Goal: Transaction & Acquisition: Purchase product/service

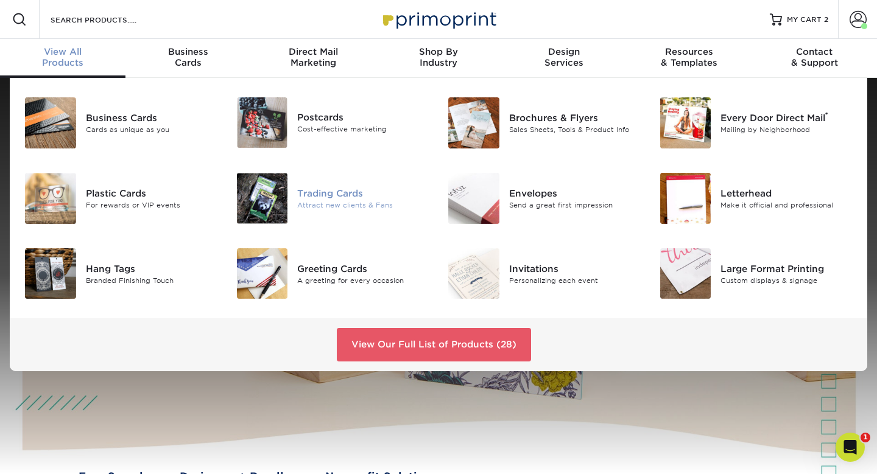
click at [327, 186] on div "Trading Cards" at bounding box center [363, 192] width 132 height 13
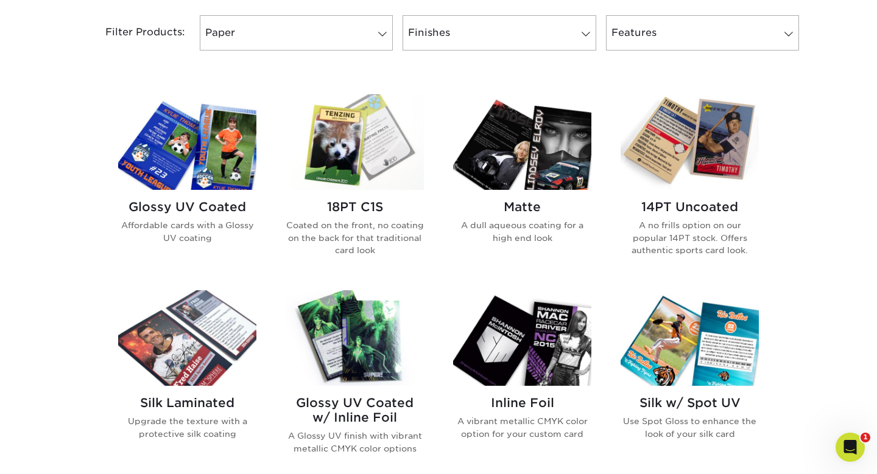
scroll to position [515, 0]
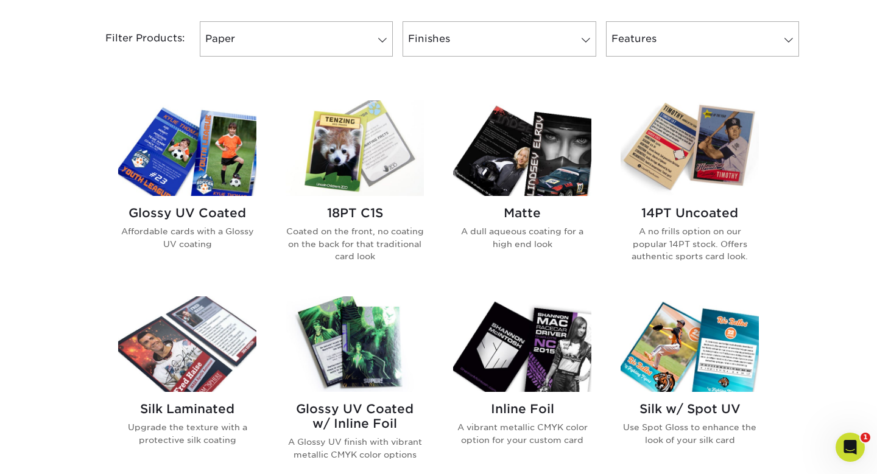
click at [182, 112] on img at bounding box center [187, 148] width 138 height 96
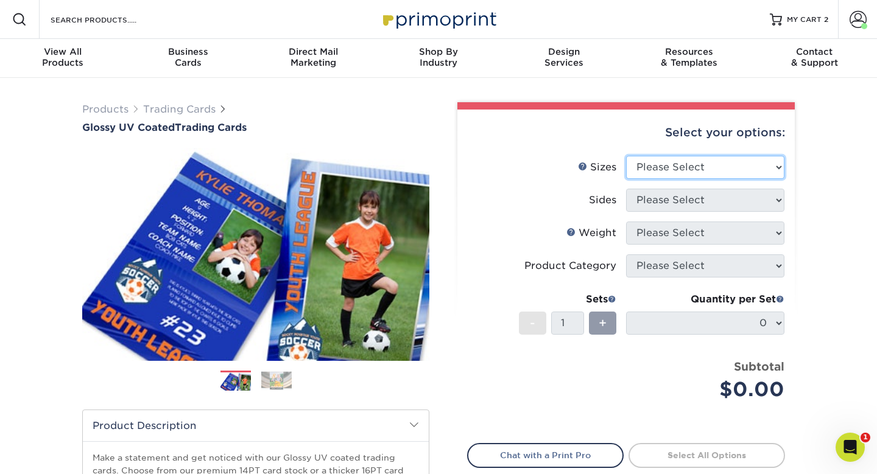
click at [673, 156] on select "Please Select 2.5" x 3.5"" at bounding box center [705, 167] width 158 height 23
select select "2.50x3.50"
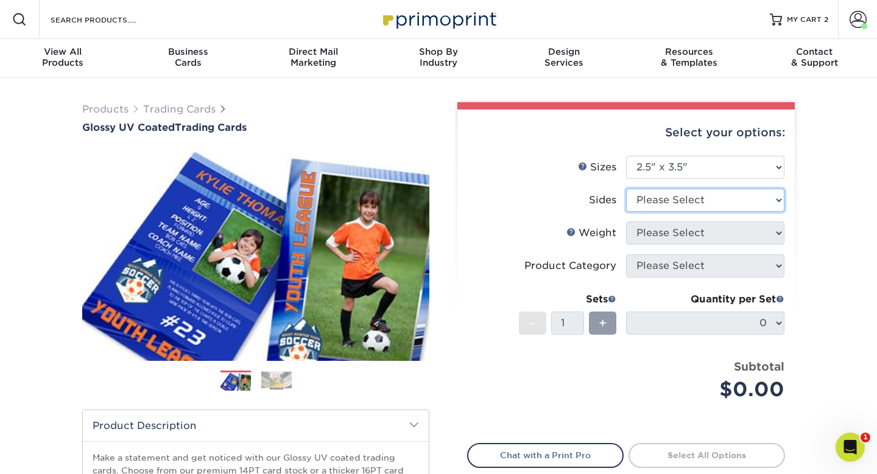
click at [643, 189] on select "Please Select Print Both Sides Print Front Only" at bounding box center [705, 200] width 158 height 23
select select "13abbda7-1d64-4f25-8bb2-c179b224825d"
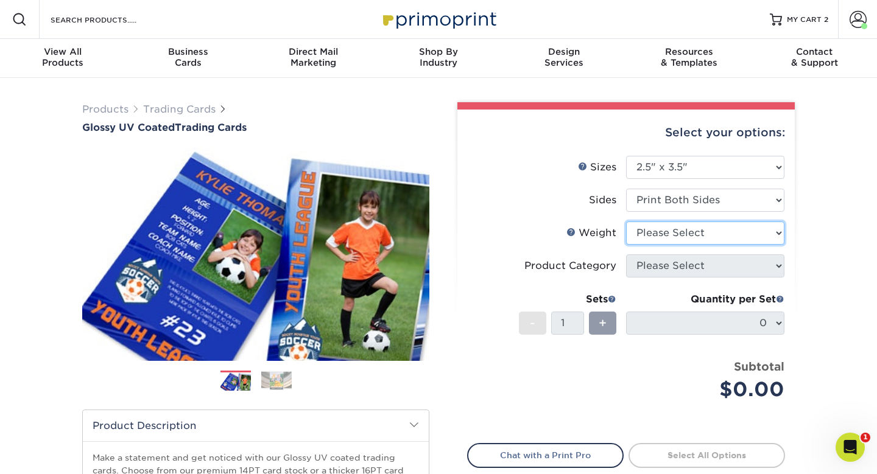
click at [640, 222] on select "Please Select 16PT 14PT 18PT C1S" at bounding box center [705, 233] width 158 height 23
select select "16PT"
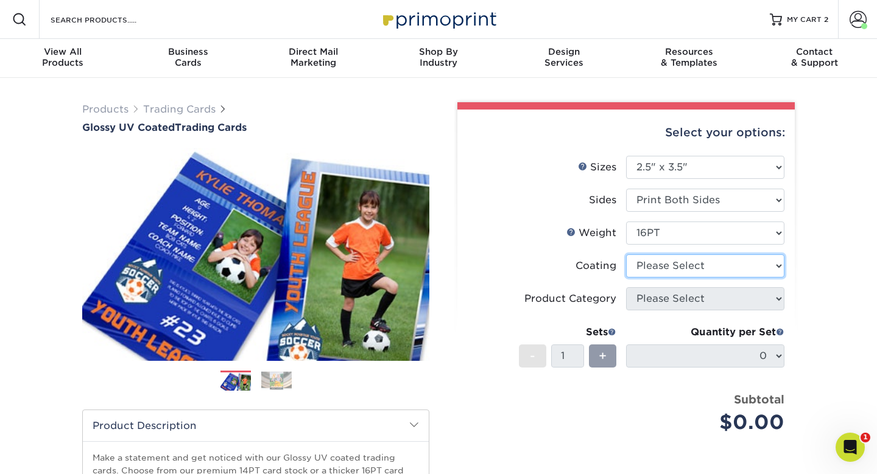
click at [635, 254] on select at bounding box center [705, 265] width 158 height 23
select select "ae367451-b2b8-45df-a344-0f05b6a12993"
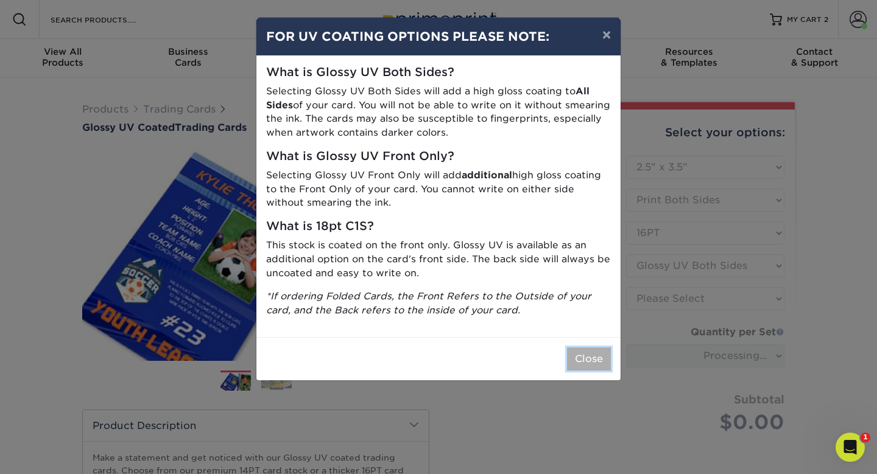
click at [600, 348] on button "Close" at bounding box center [589, 359] width 44 height 23
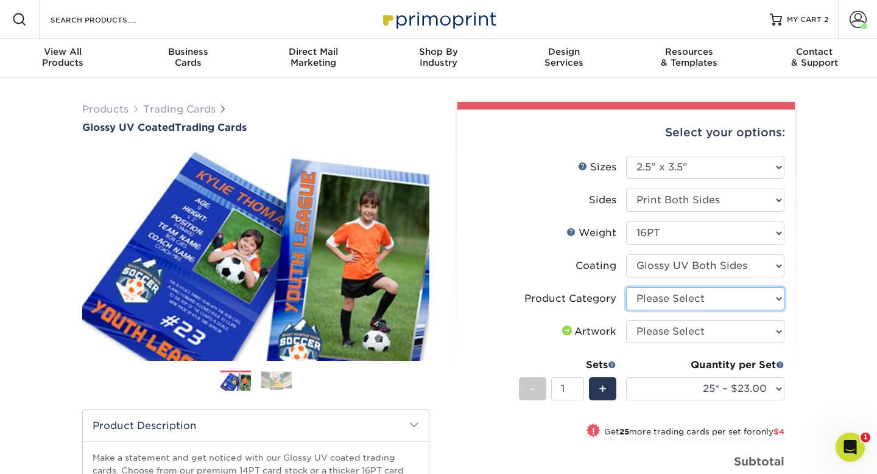
click at [659, 287] on select "Please Select Trading Cards" at bounding box center [705, 298] width 158 height 23
select select "c2f9bce9-36c2-409d-b101-c29d9d031e18"
click at [648, 320] on select "Please Select I will upload files I need a design - $100" at bounding box center [705, 331] width 158 height 23
select select "upload"
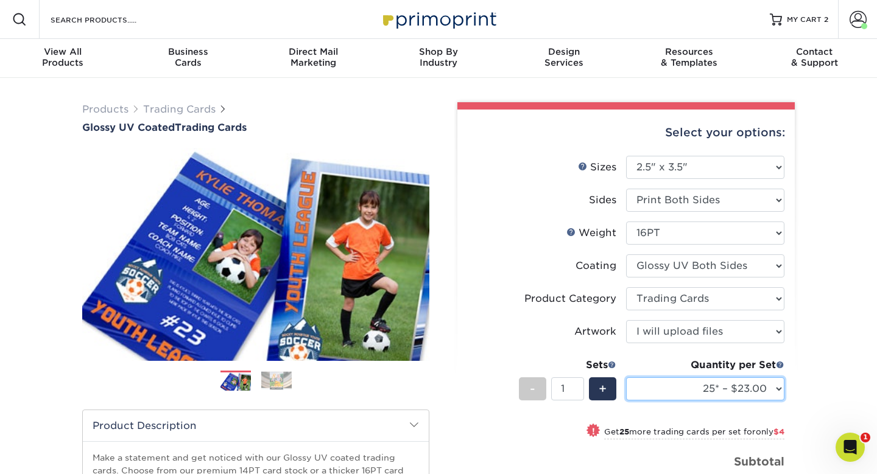
click at [660, 377] on select "25* – $23.00 50* – $27.00 75* – $33.00 100* – $37.00 250* – $47.00 500 – $58.00…" at bounding box center [705, 388] width 158 height 23
select select "50* – $27.00"
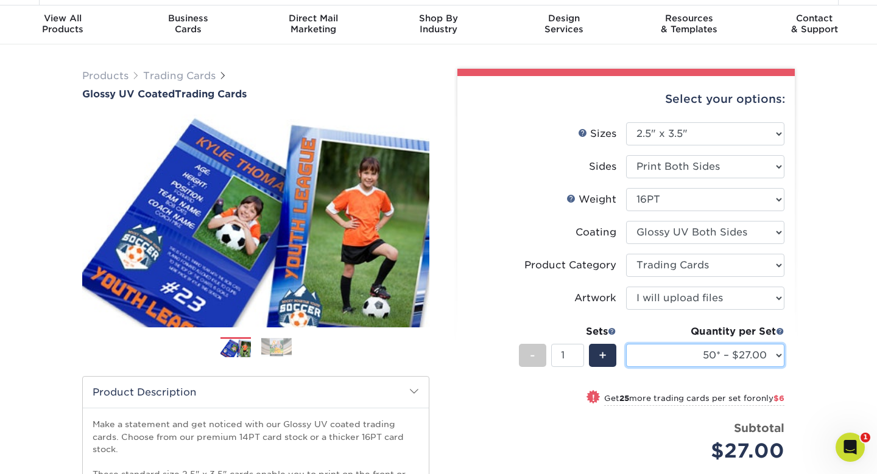
scroll to position [37, 0]
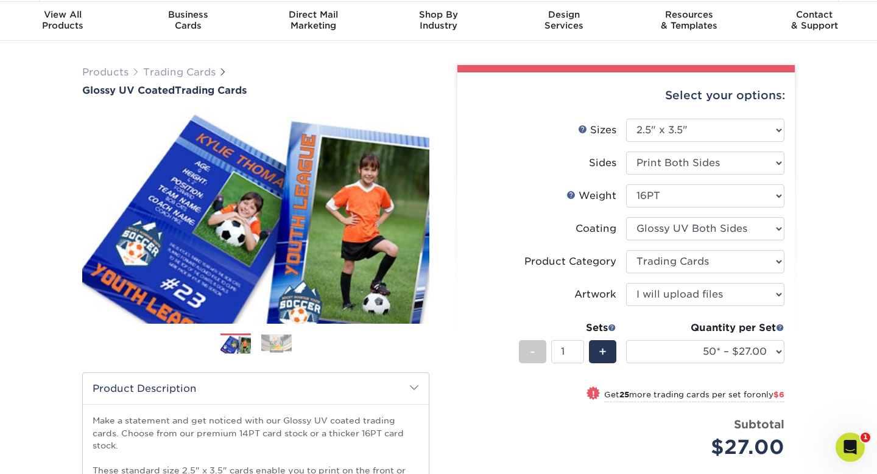
type input "Set 1"
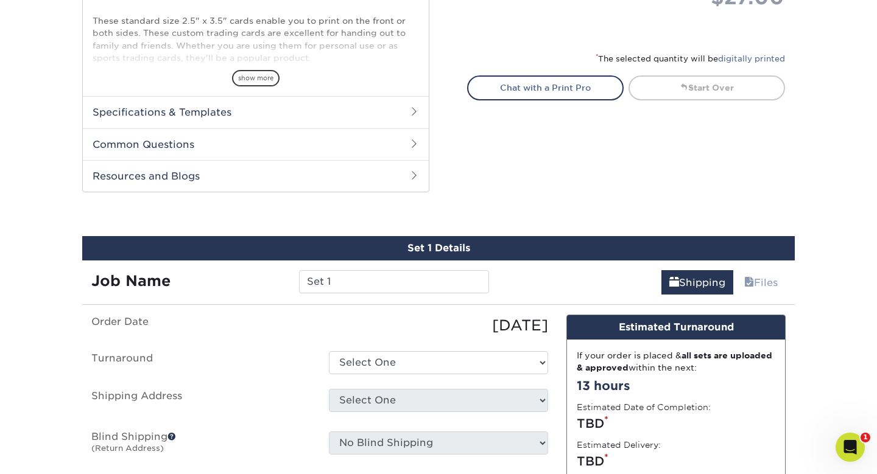
scroll to position [497, 0]
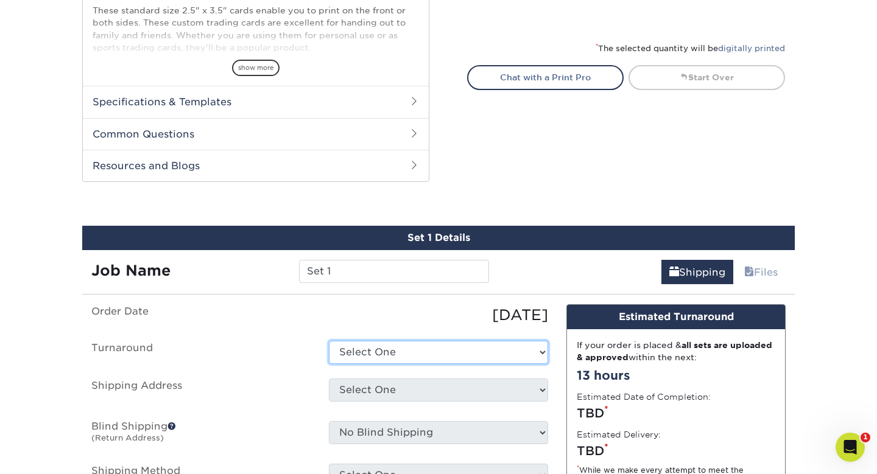
click at [491, 341] on select "Select One 2-4 Business Days 2 Day Next Business Day" at bounding box center [438, 352] width 219 height 23
select select "82beddb5-c54d-423a-8ce5-923ee572a69c"
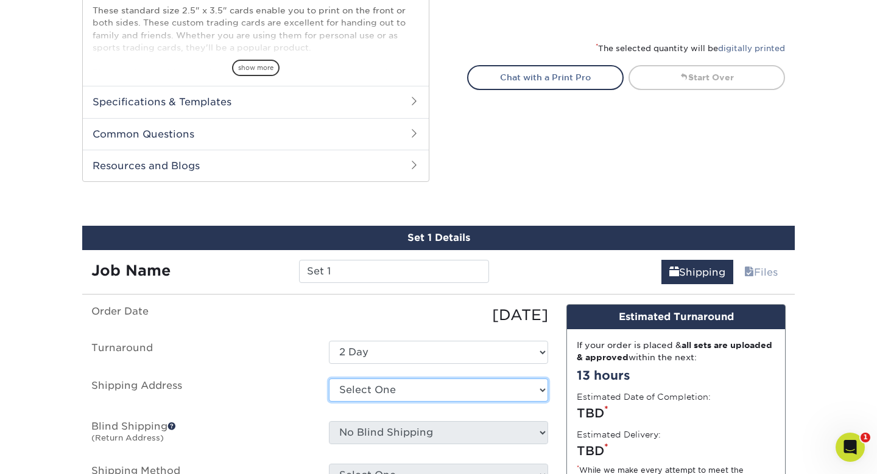
click at [458, 379] on select "Select One Home + Add New Address" at bounding box center [438, 390] width 219 height 23
select select "286973"
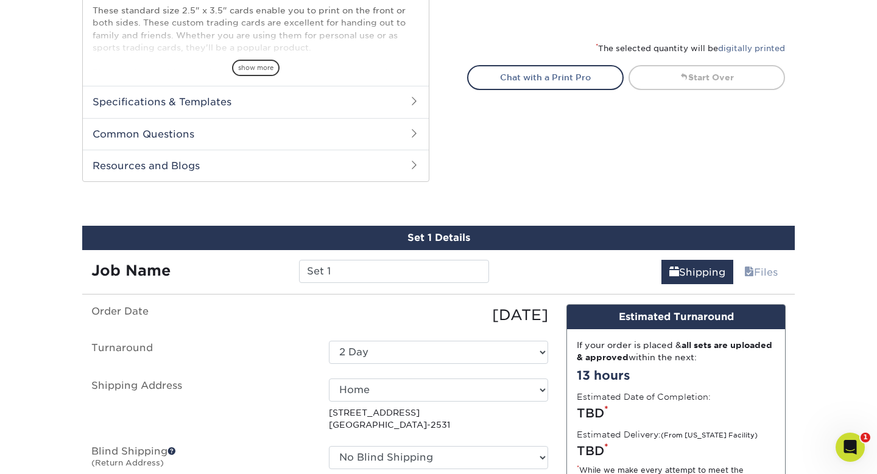
select select "03"
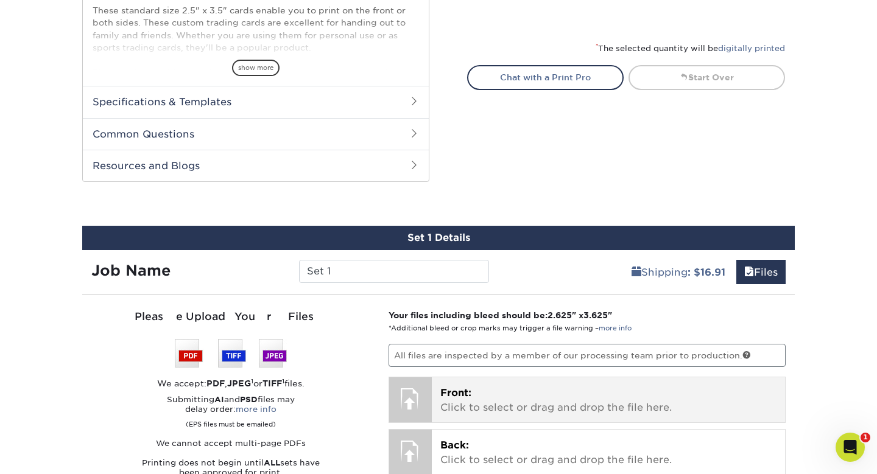
click at [480, 386] on p "Front: Click to select or drag and drop the file here." at bounding box center [608, 400] width 337 height 29
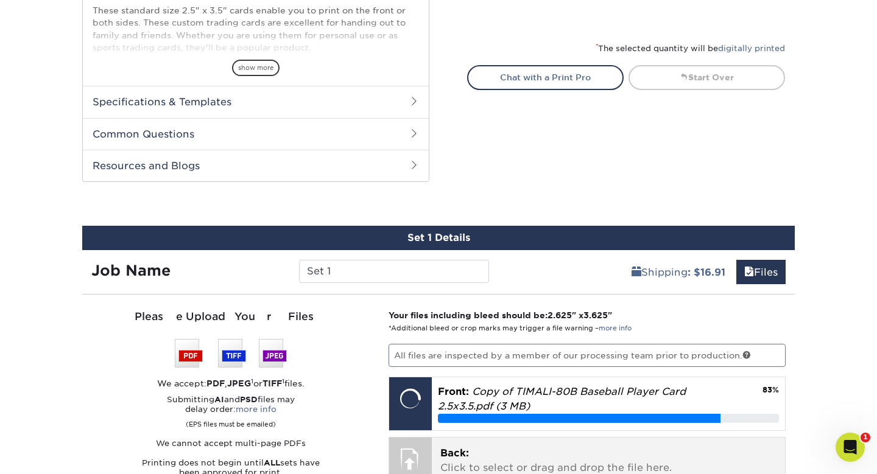
click at [523, 446] on p "Back: Click to select or drag and drop the file here." at bounding box center [608, 460] width 337 height 29
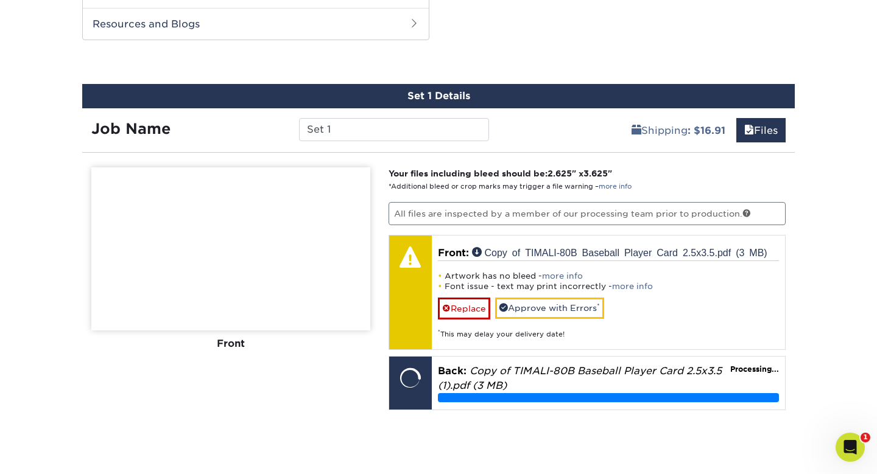
scroll to position [639, 0]
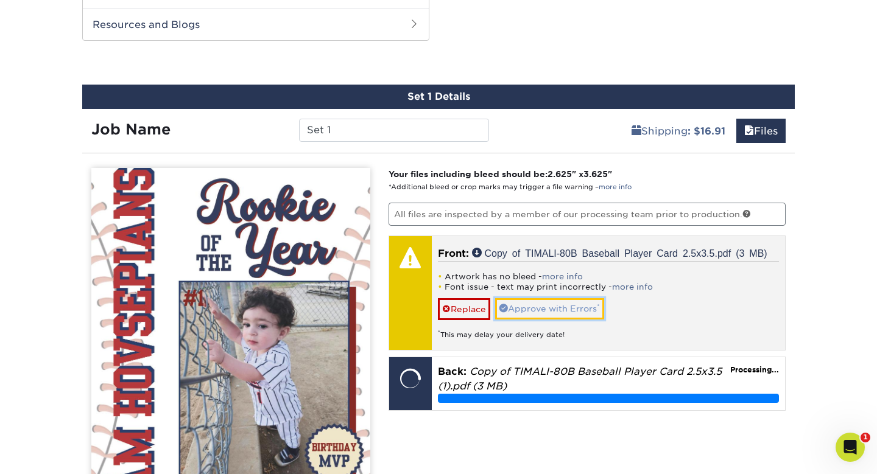
click at [541, 298] on link "Approve with Errors *" at bounding box center [549, 308] width 109 height 21
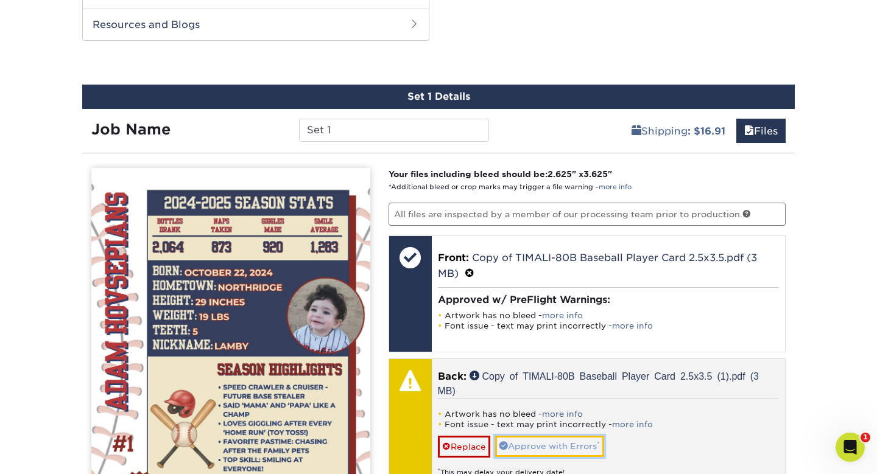
click at [519, 436] on link "Approve with Errors *" at bounding box center [549, 446] width 109 height 21
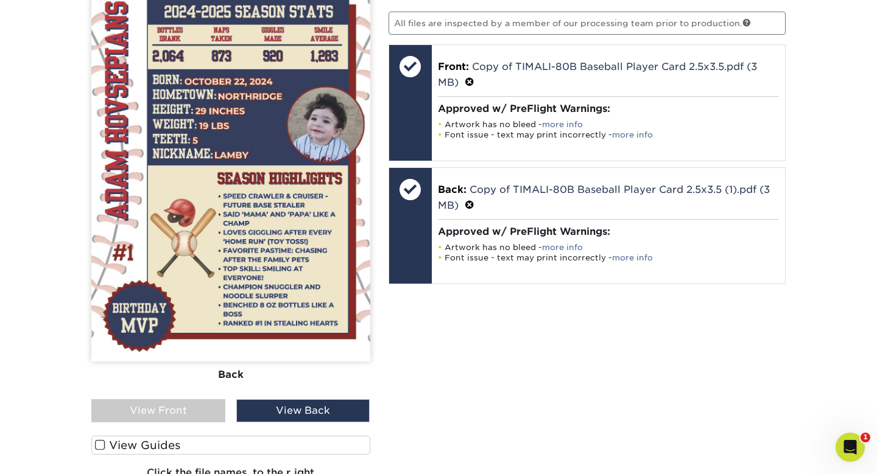
scroll to position [830, 0]
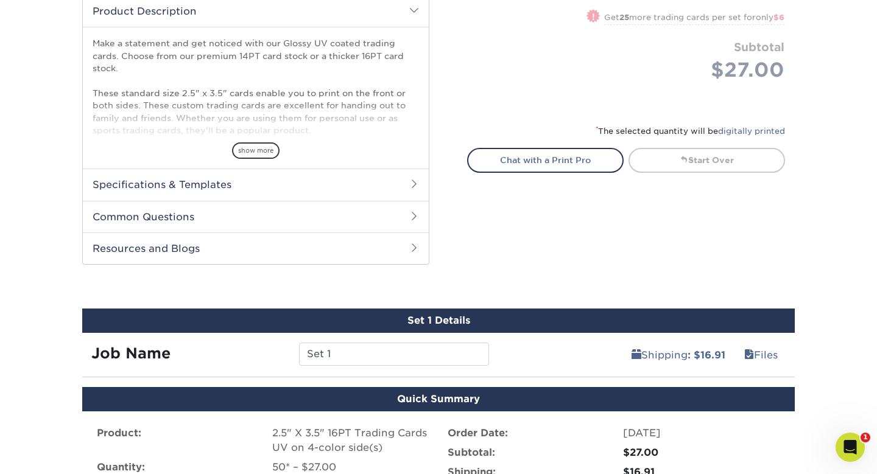
scroll to position [397, 0]
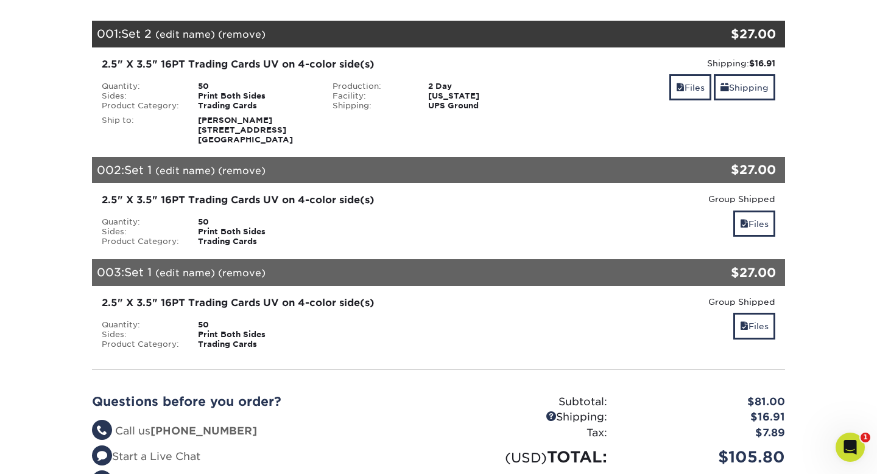
scroll to position [245, 0]
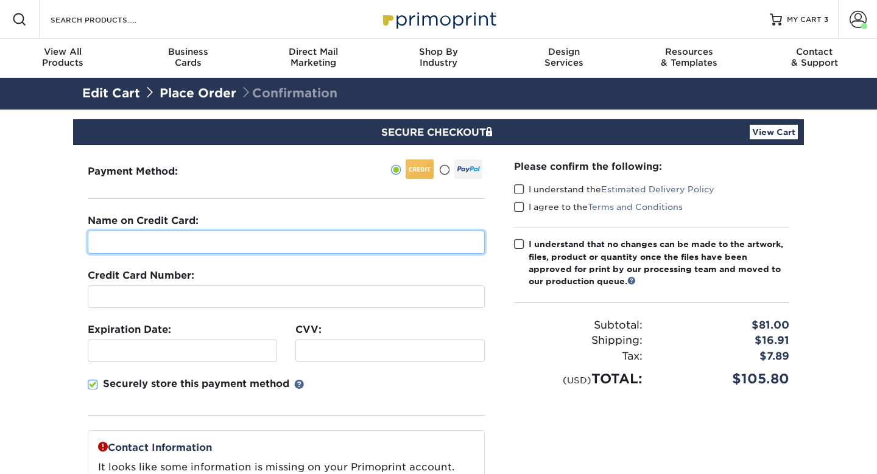
click at [441, 231] on input "text" at bounding box center [286, 242] width 397 height 23
click at [396, 231] on input "text" at bounding box center [286, 242] width 397 height 23
type input "Anahid Hovsepians"
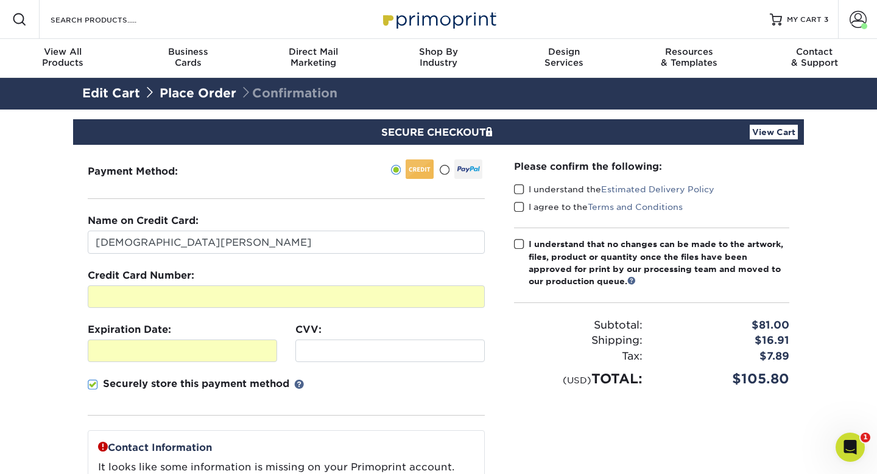
click at [371, 340] on div at bounding box center [389, 351] width 189 height 23
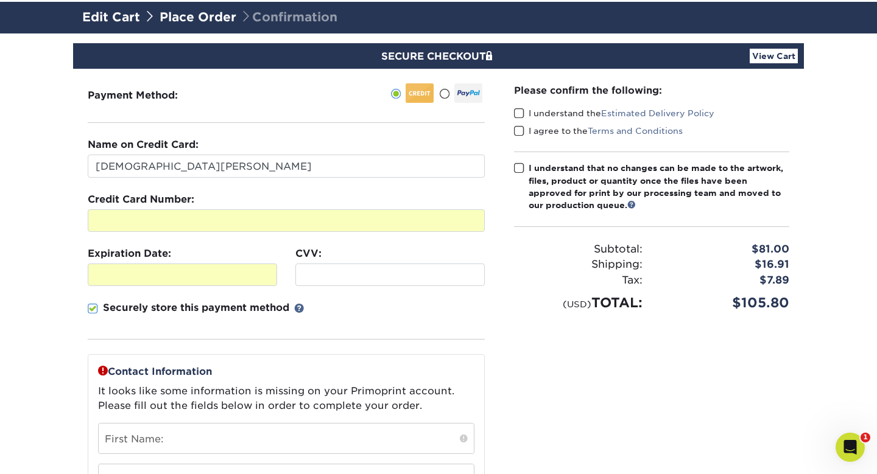
scroll to position [91, 0]
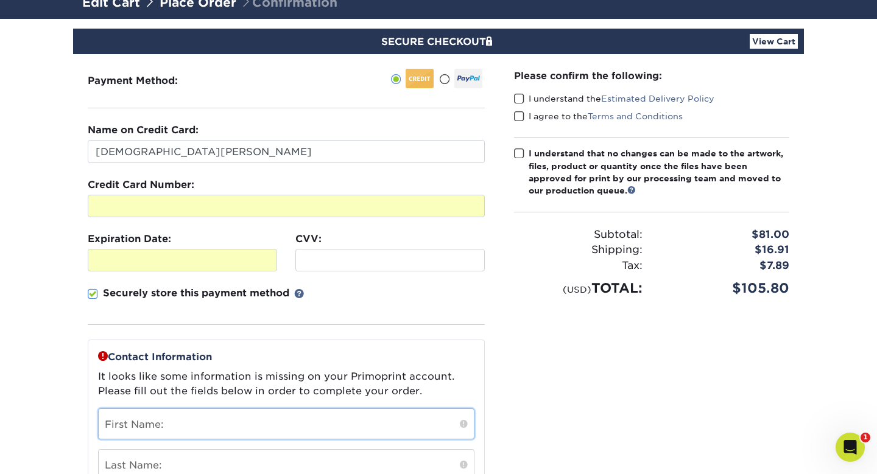
click at [244, 409] on input "text" at bounding box center [286, 424] width 375 height 30
type input "[PERSON_NAME]"
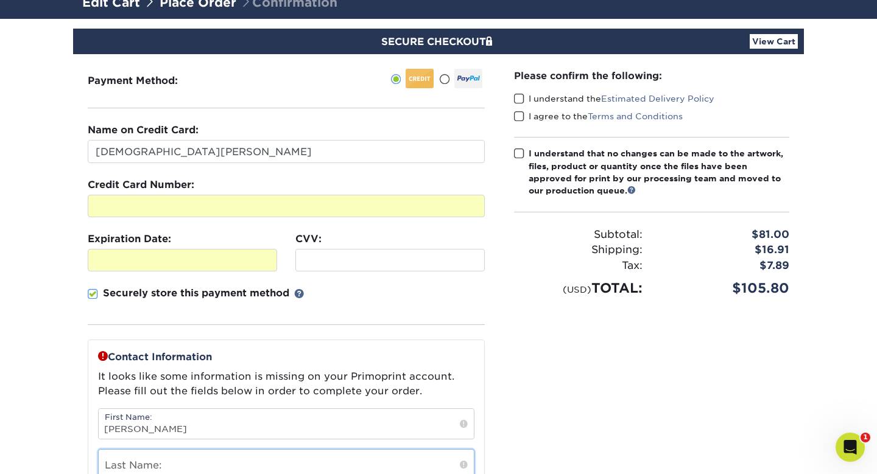
type input "Hovsepians"
type input "8184285570"
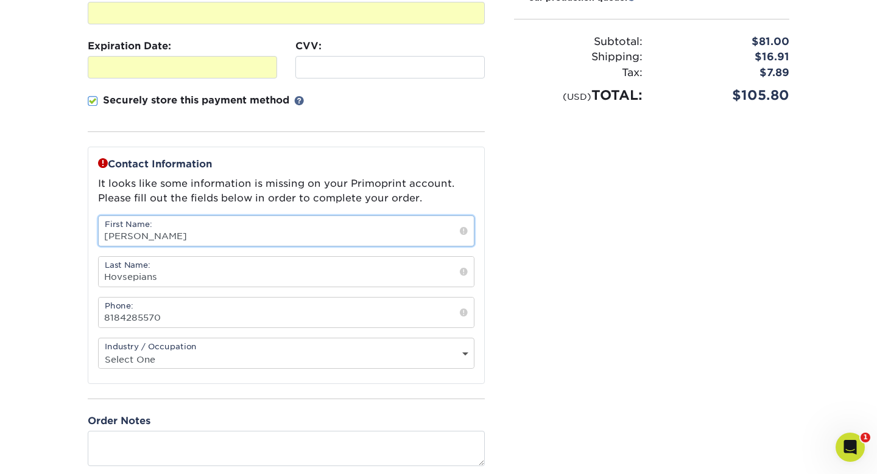
scroll to position [297, 0]
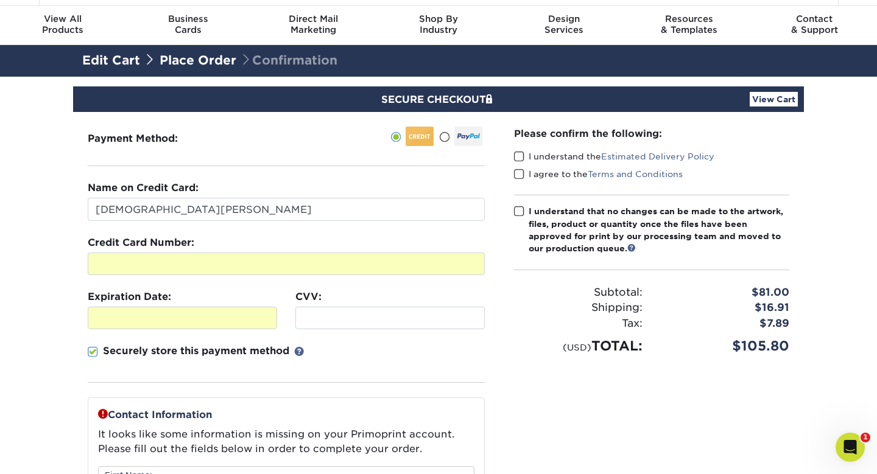
scroll to position [0, 0]
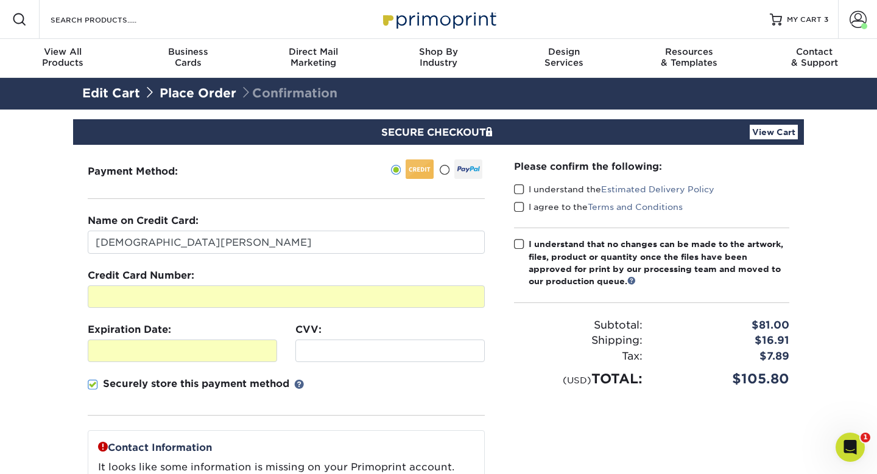
click at [517, 184] on span at bounding box center [519, 190] width 10 height 12
click at [0, 0] on input "I understand the Estimated Delivery Policy" at bounding box center [0, 0] width 0 height 0
click at [515, 201] on span at bounding box center [519, 207] width 10 height 12
click at [0, 0] on input "I agree to the Terms and Conditions" at bounding box center [0, 0] width 0 height 0
click at [514, 239] on span at bounding box center [519, 245] width 10 height 12
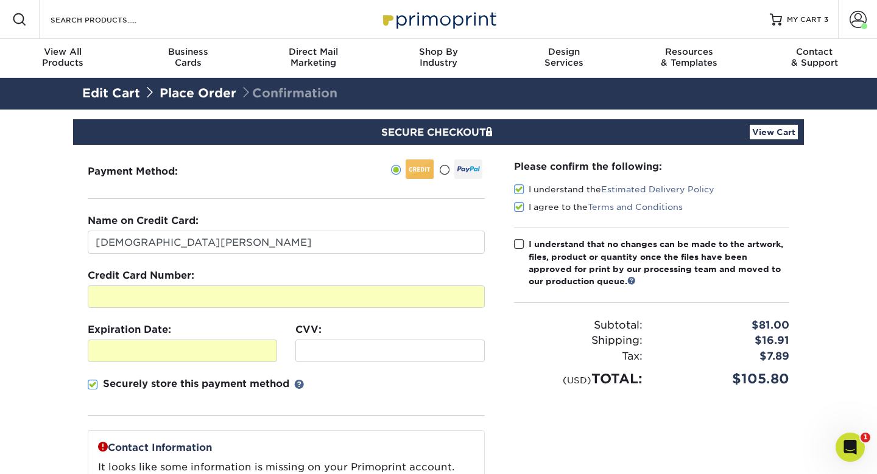
click at [0, 0] on input "I understand that no changes can be made to the artwork, files, product or quan…" at bounding box center [0, 0] width 0 height 0
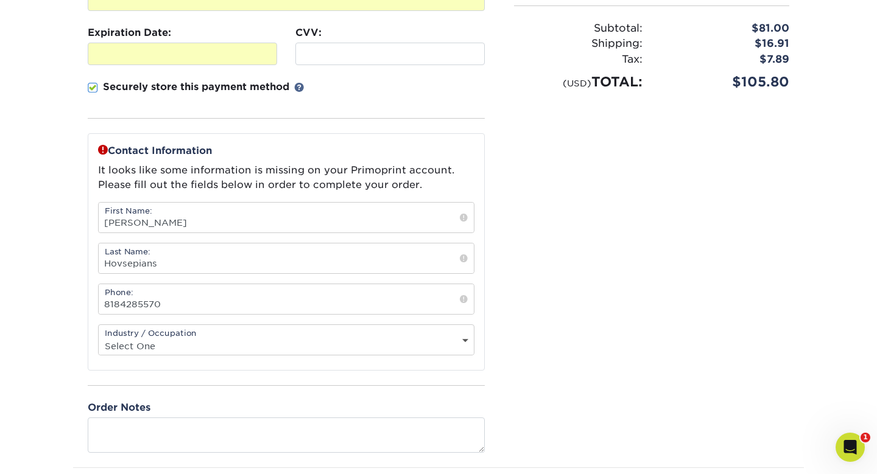
scroll to position [307, 0]
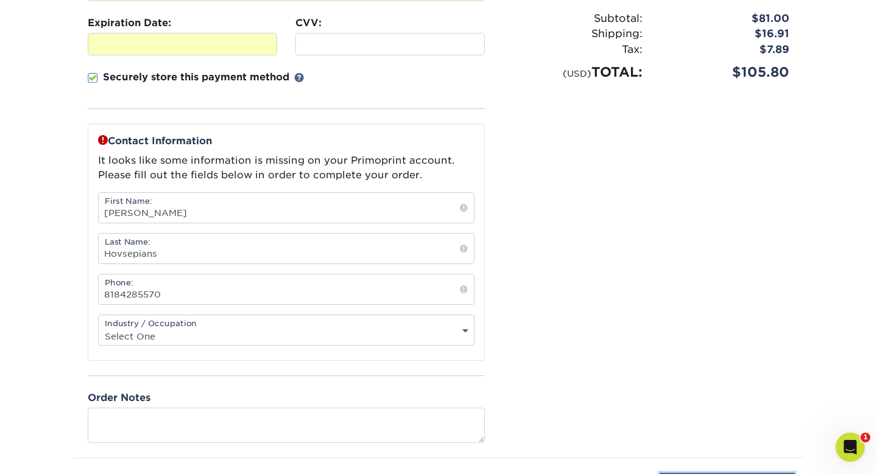
type input "COMPLETE PURCHASE"
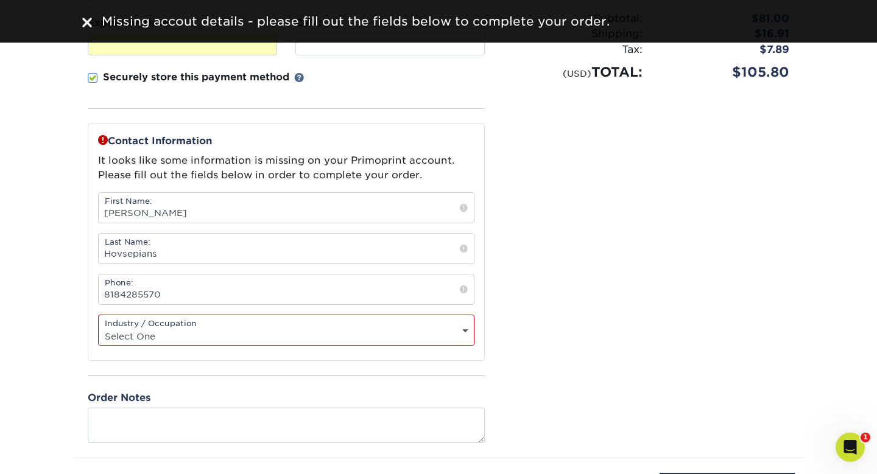
click at [371, 327] on select "Select One Administrative Executive Human Resources Construction Education Ente…" at bounding box center [286, 336] width 375 height 18
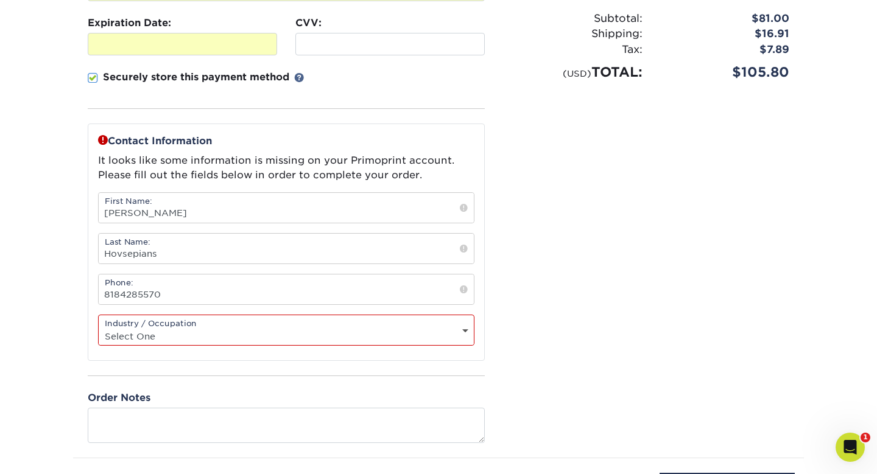
select select "21"
type input "PROCESSING, PLEASE WAIT..."
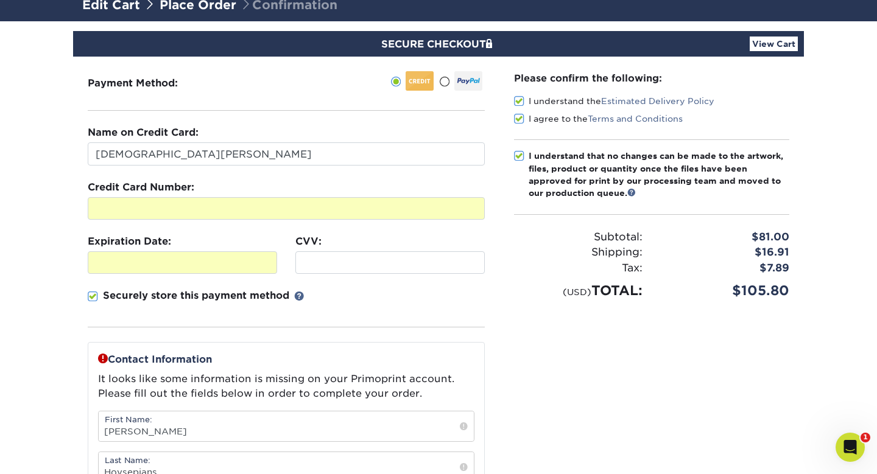
scroll to position [30, 0]
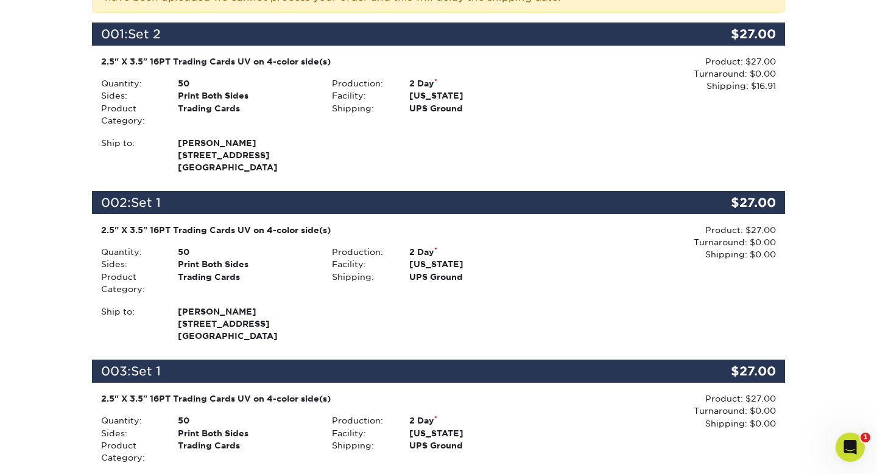
scroll to position [317, 0]
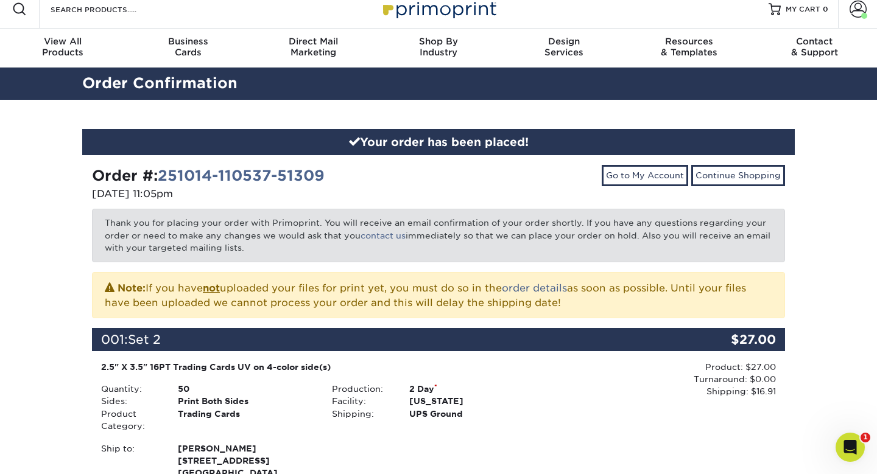
scroll to position [0, 0]
